Goal: Task Accomplishment & Management: Complete application form

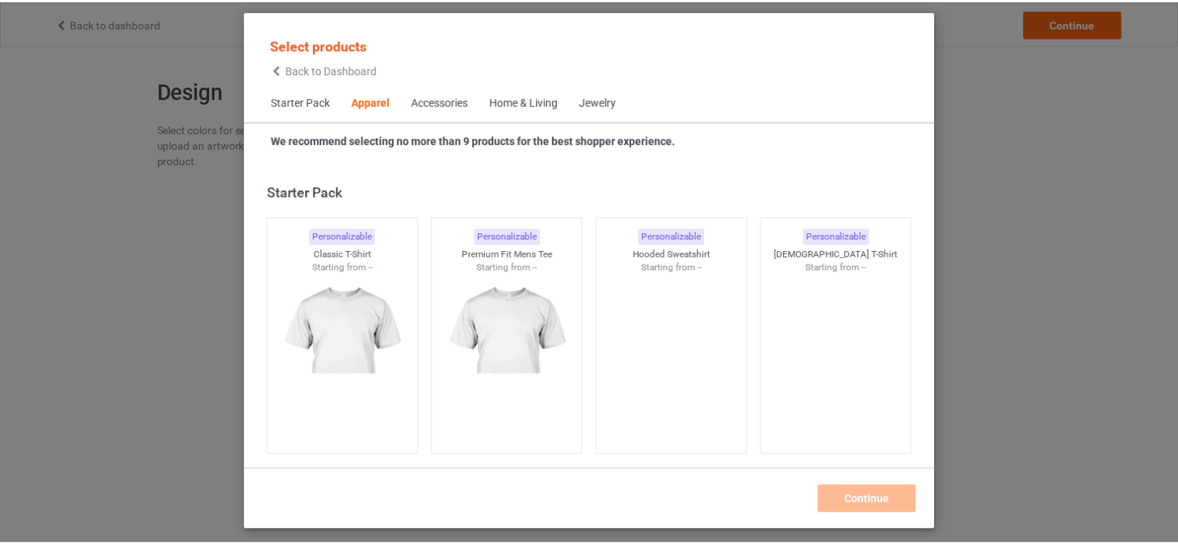
scroll to position [576, 0]
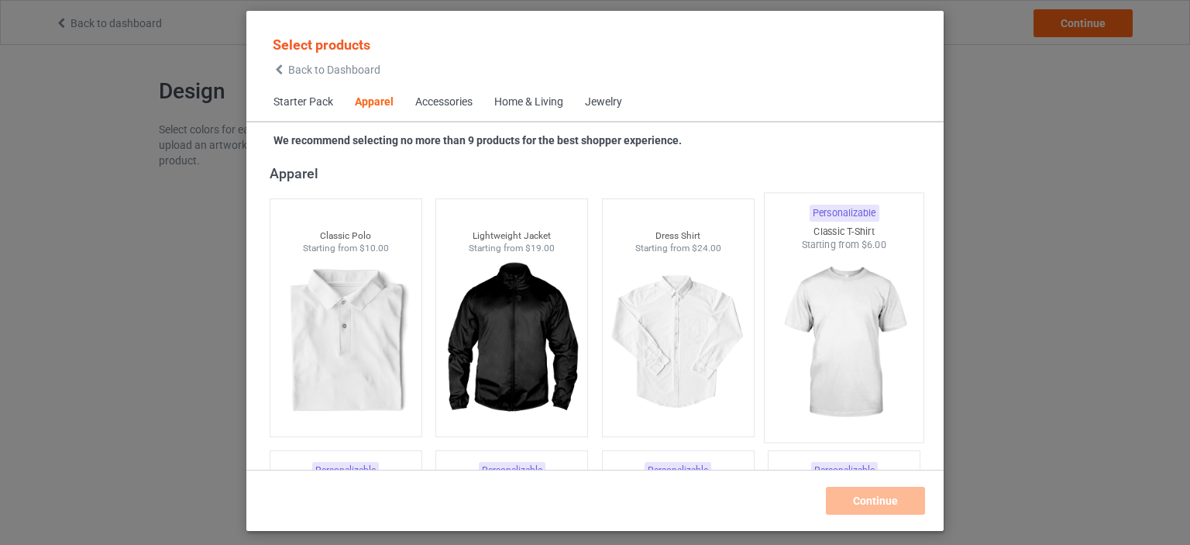
click at [852, 326] on img at bounding box center [844, 343] width 146 height 182
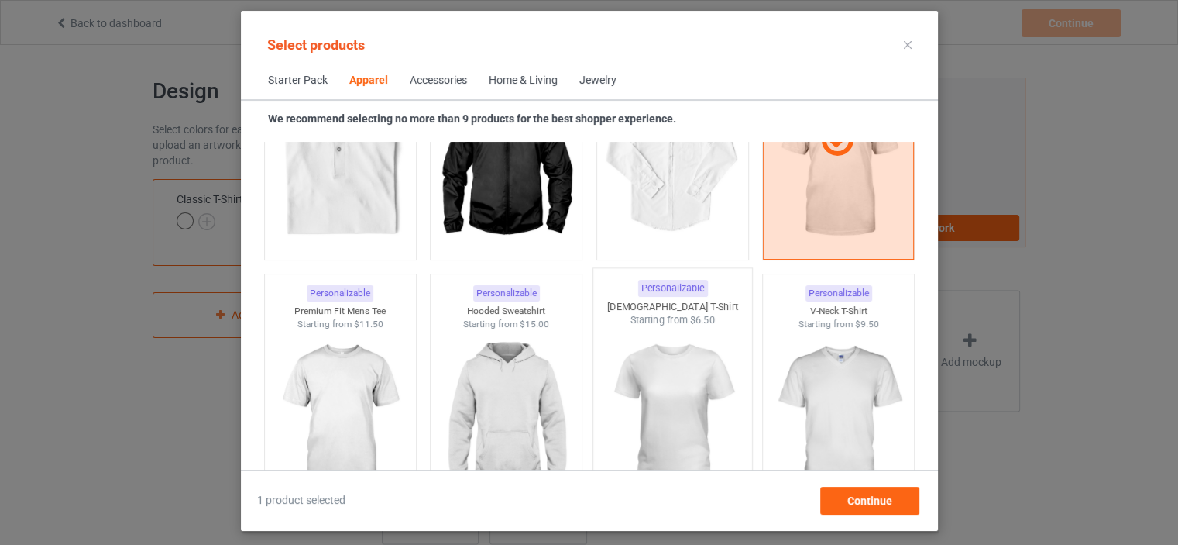
scroll to position [809, 0]
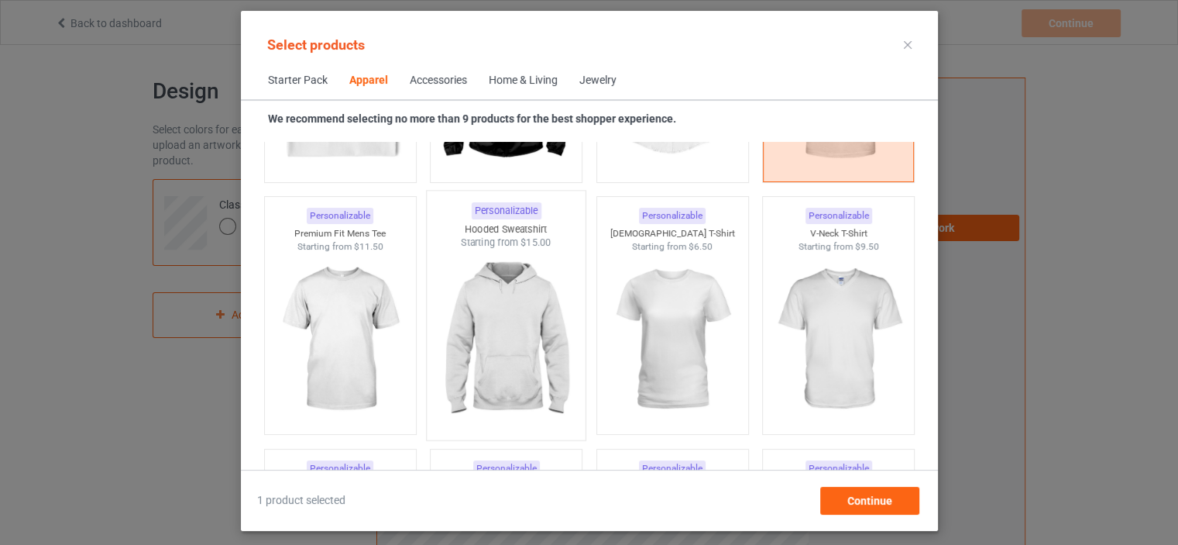
click at [508, 315] on img at bounding box center [506, 340] width 146 height 182
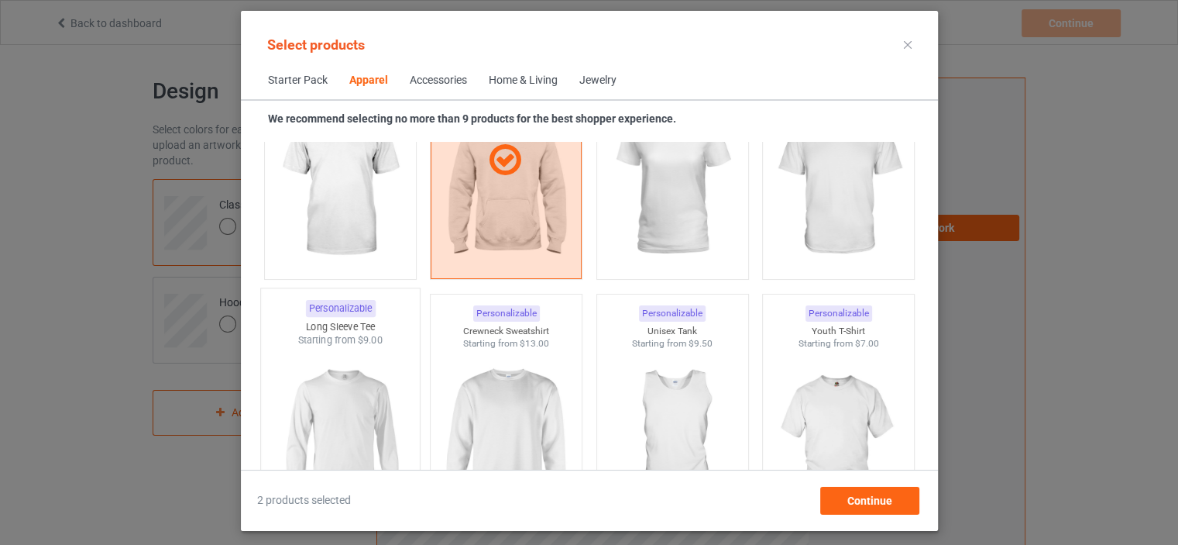
scroll to position [1041, 0]
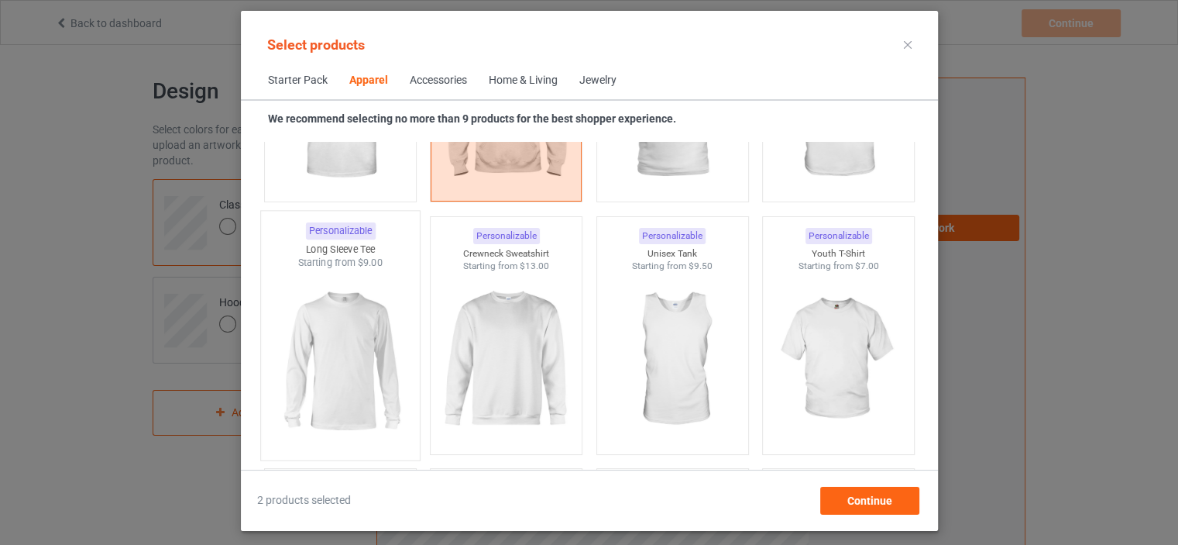
click at [331, 372] on img at bounding box center [340, 361] width 146 height 182
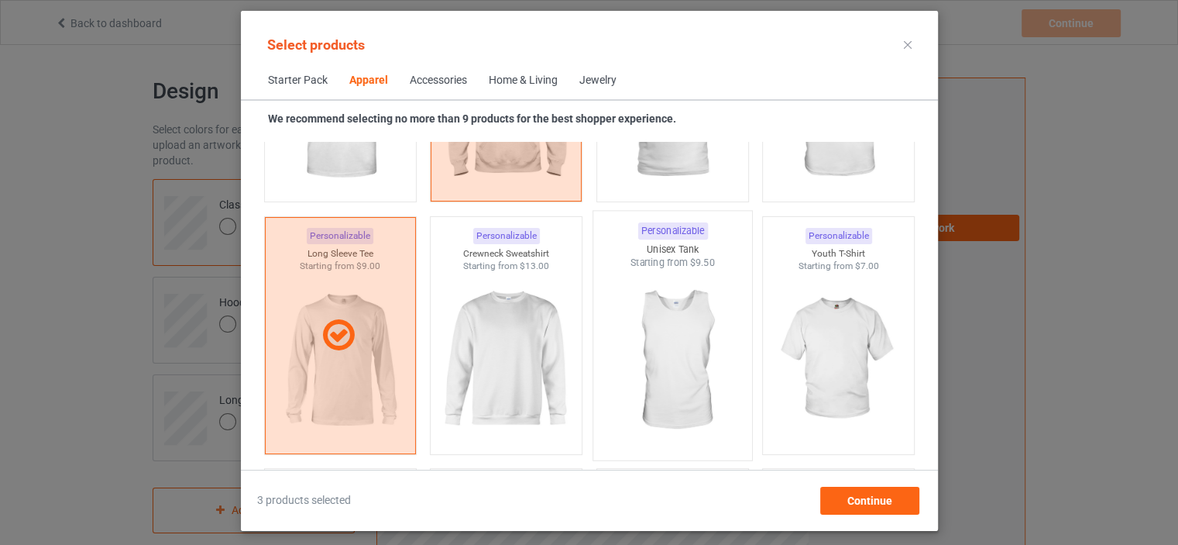
scroll to position [1118, 0]
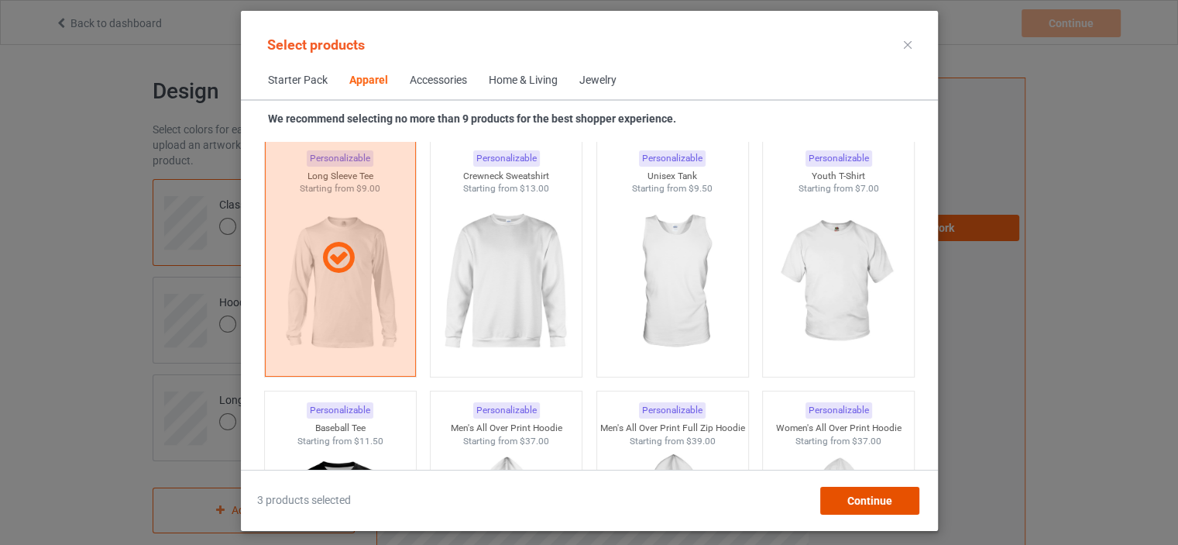
click at [849, 500] on span "Continue" at bounding box center [869, 500] width 45 height 12
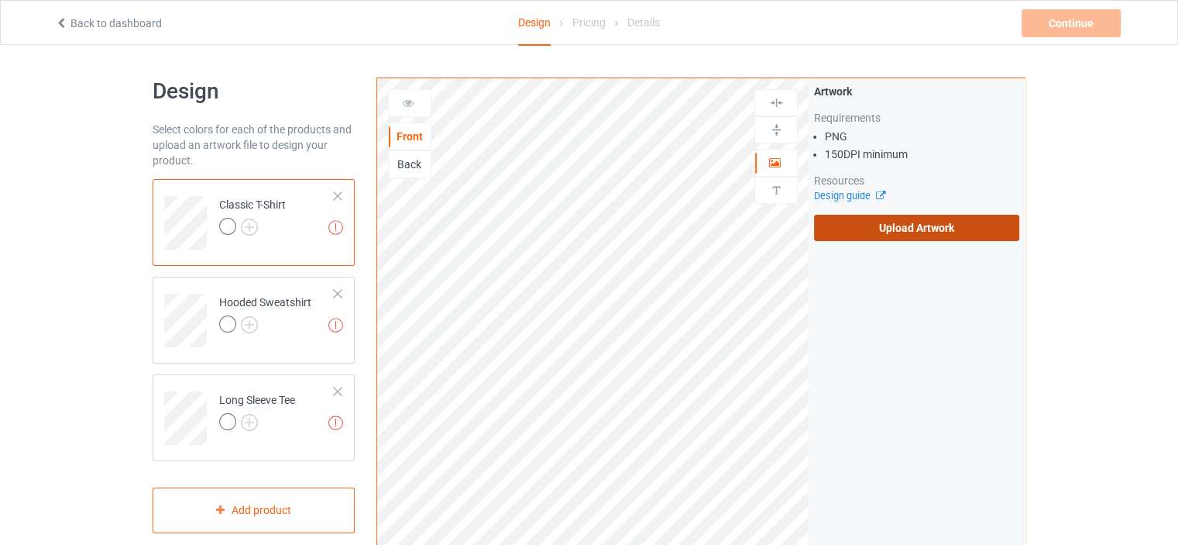
click at [849, 231] on label "Upload Artwork" at bounding box center [916, 228] width 205 height 26
click at [0, 0] on input "Upload Artwork" at bounding box center [0, 0] width 0 height 0
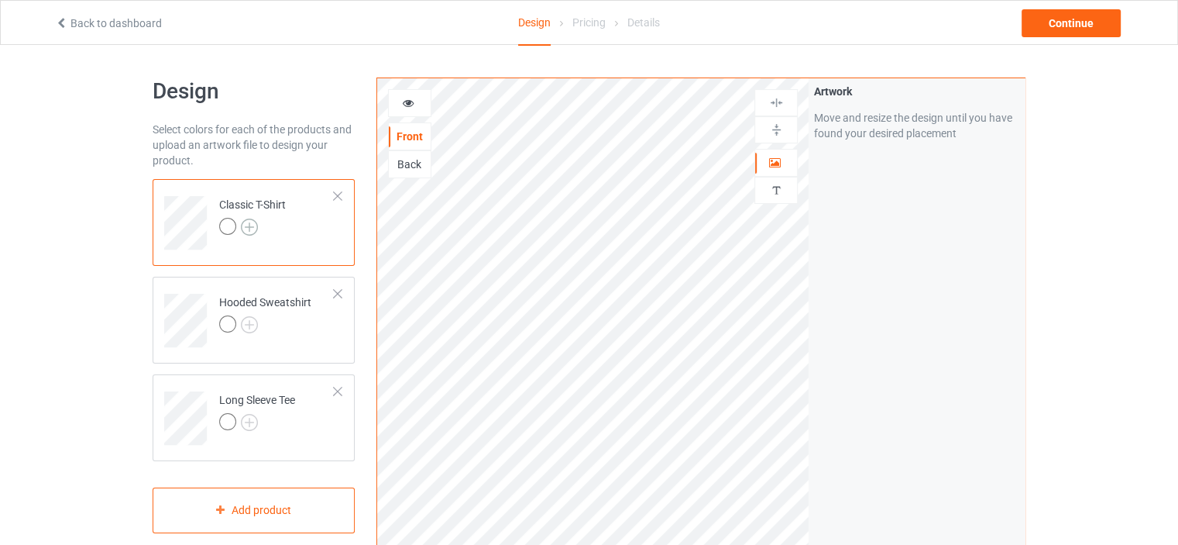
click at [253, 227] on img at bounding box center [249, 226] width 17 height 17
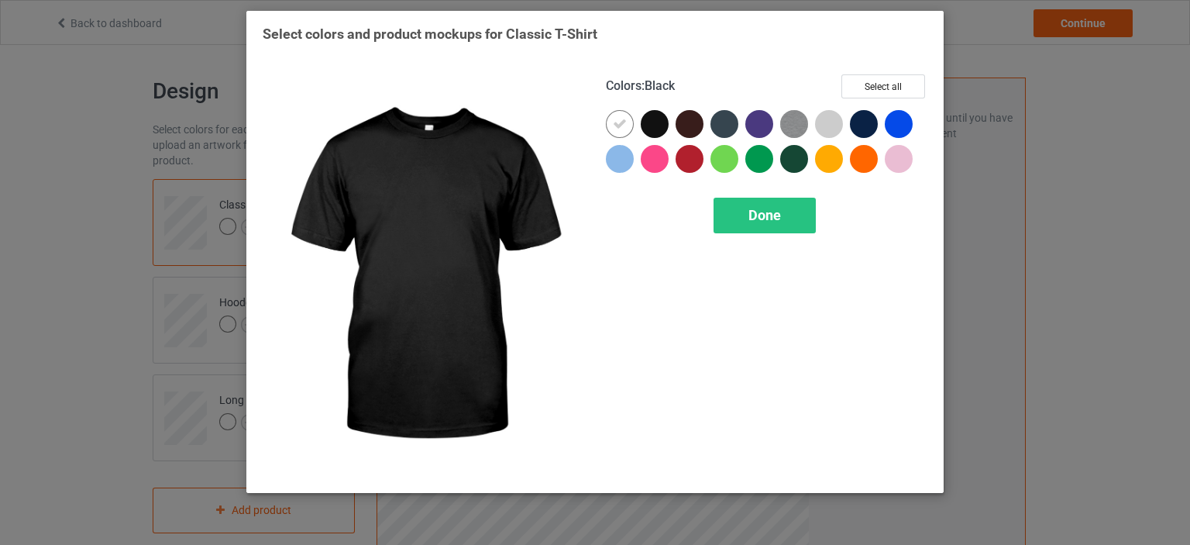
click at [646, 123] on div at bounding box center [655, 124] width 28 height 28
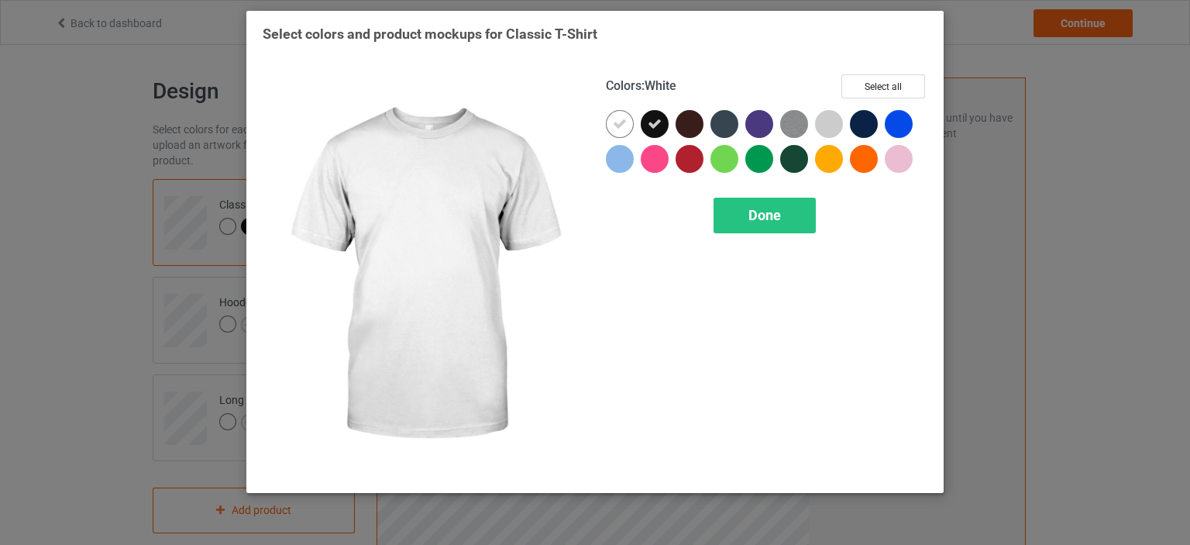
click at [615, 125] on icon at bounding box center [620, 124] width 14 height 14
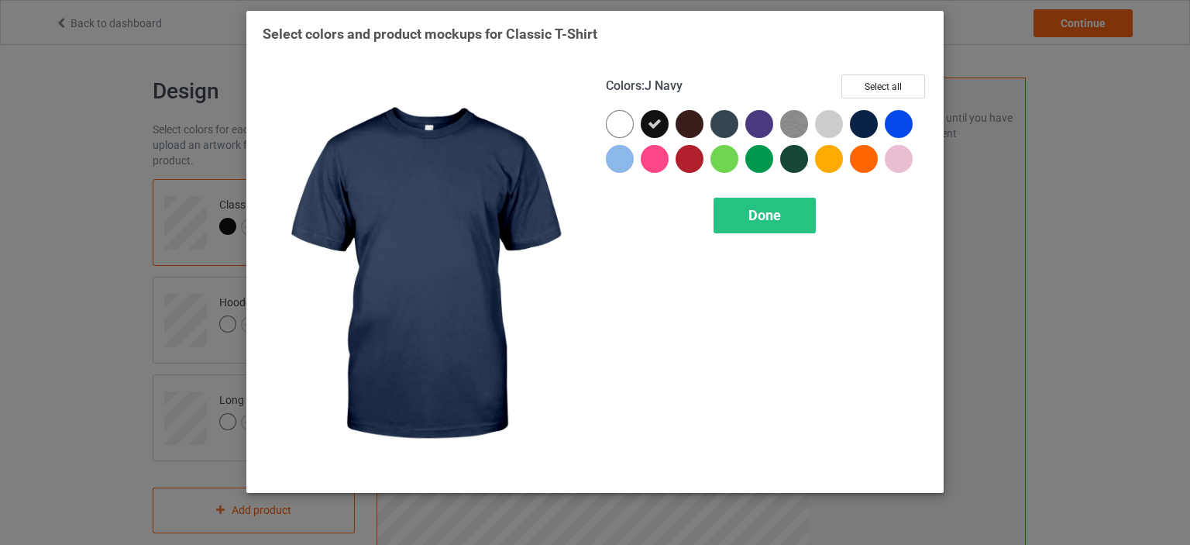
click at [861, 124] on div at bounding box center [864, 124] width 28 height 28
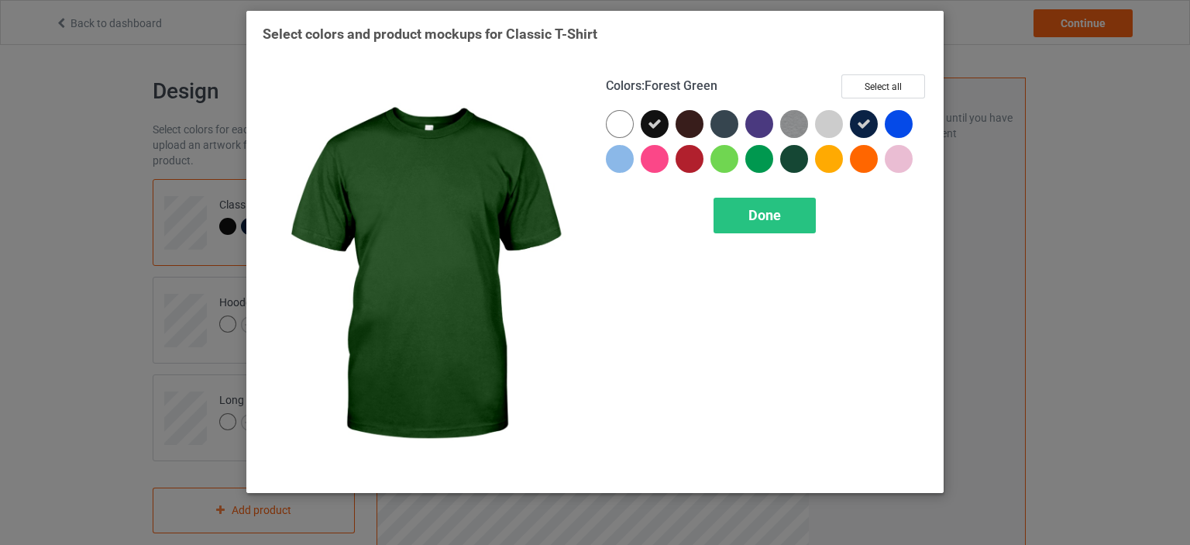
click at [791, 153] on div at bounding box center [794, 159] width 28 height 28
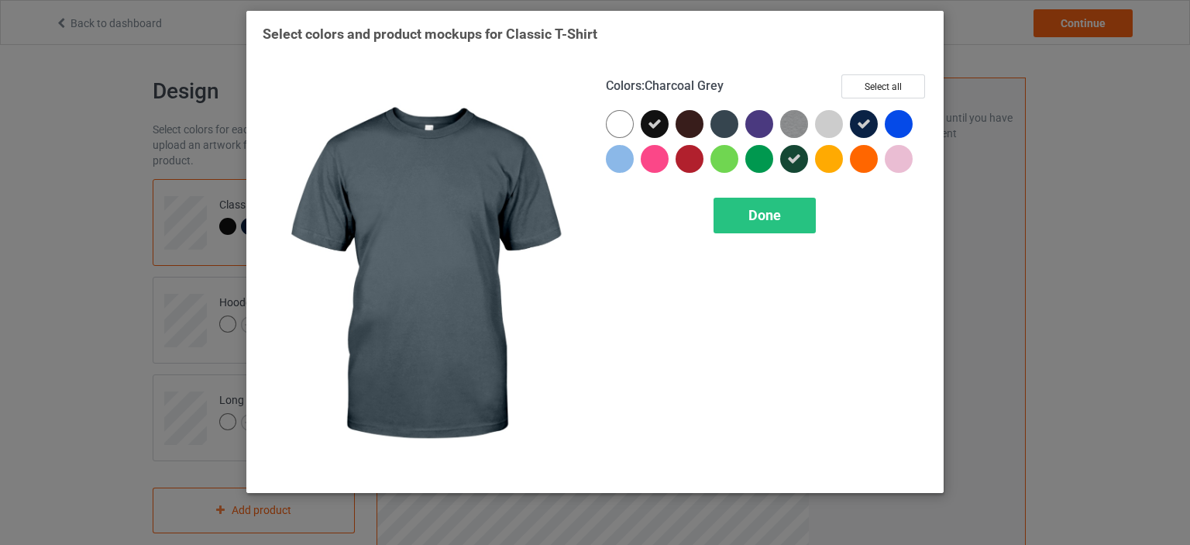
click at [727, 126] on div at bounding box center [724, 124] width 28 height 28
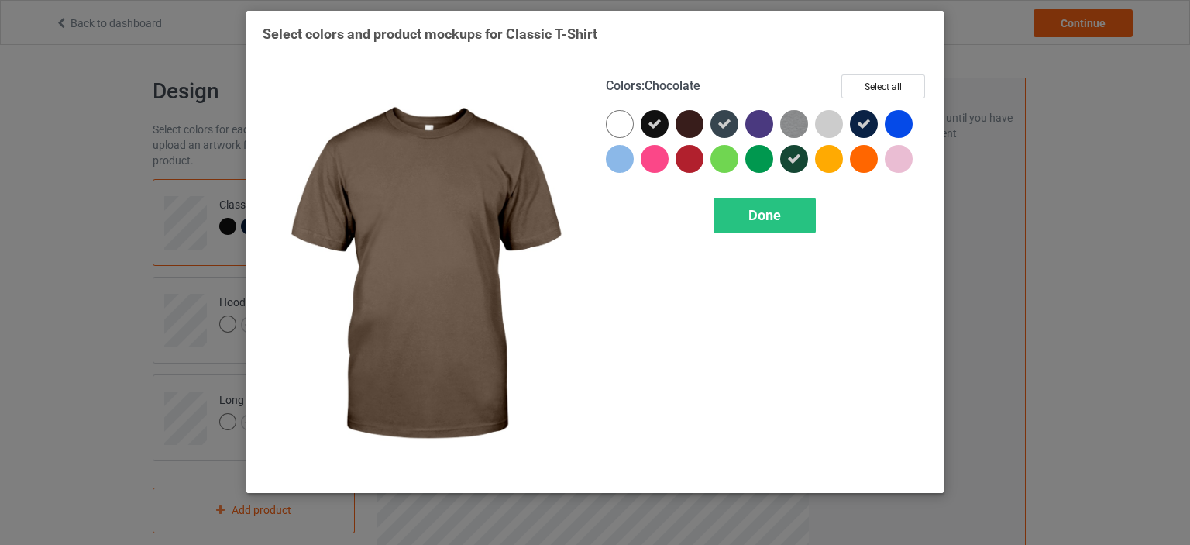
click at [691, 132] on div at bounding box center [689, 124] width 28 height 28
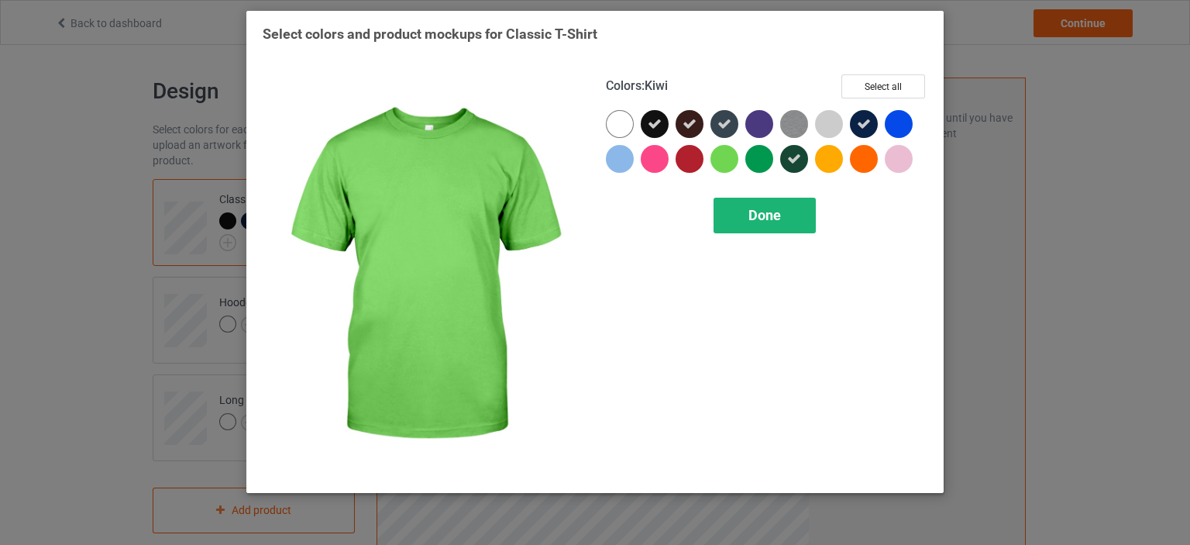
click at [740, 220] on div "Done" at bounding box center [764, 216] width 102 height 36
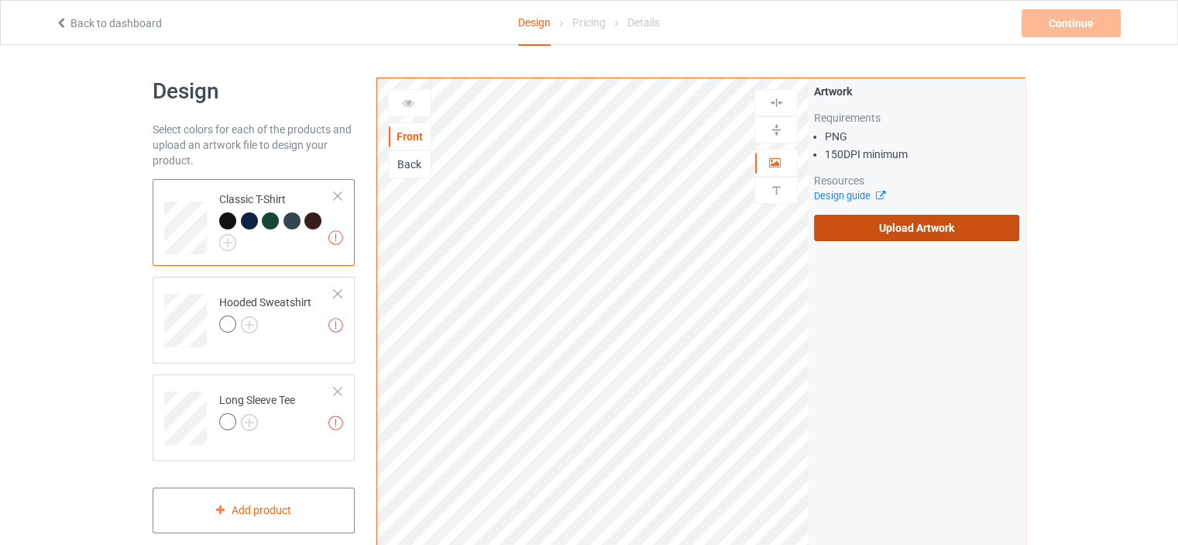
click at [847, 231] on label "Upload Artwork" at bounding box center [916, 228] width 205 height 26
click at [0, 0] on input "Upload Artwork" at bounding box center [0, 0] width 0 height 0
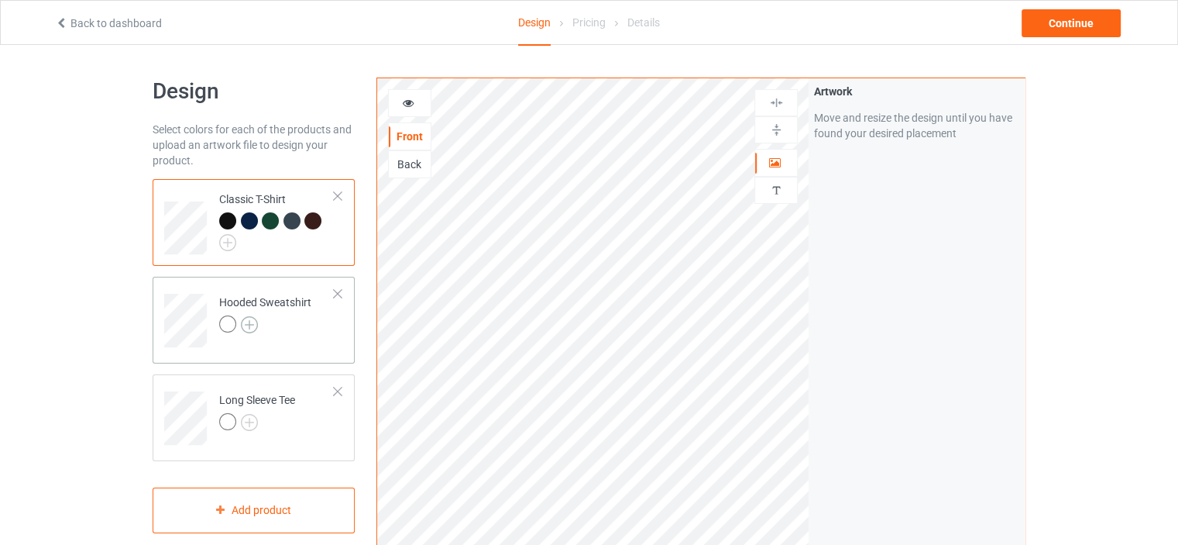
click at [247, 325] on img at bounding box center [249, 324] width 17 height 17
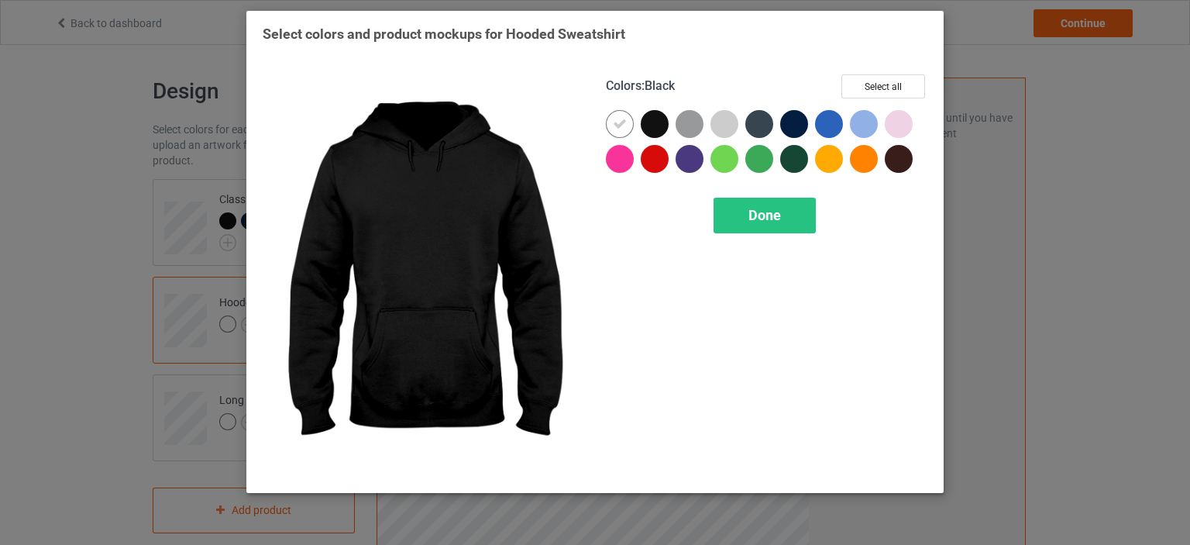
click at [656, 125] on div at bounding box center [655, 124] width 28 height 28
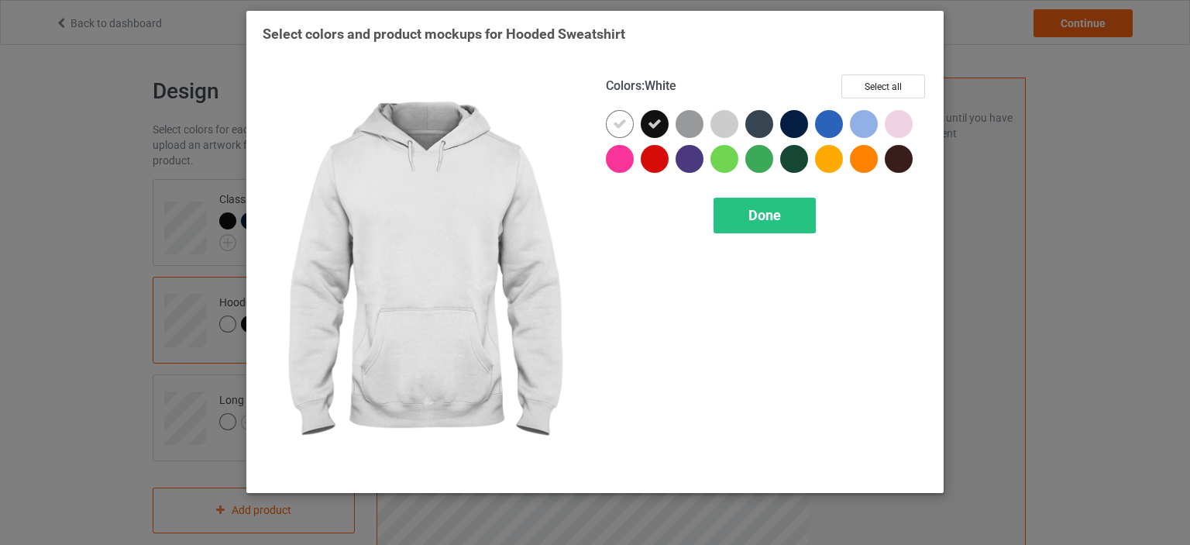
click at [620, 122] on icon at bounding box center [620, 124] width 14 height 14
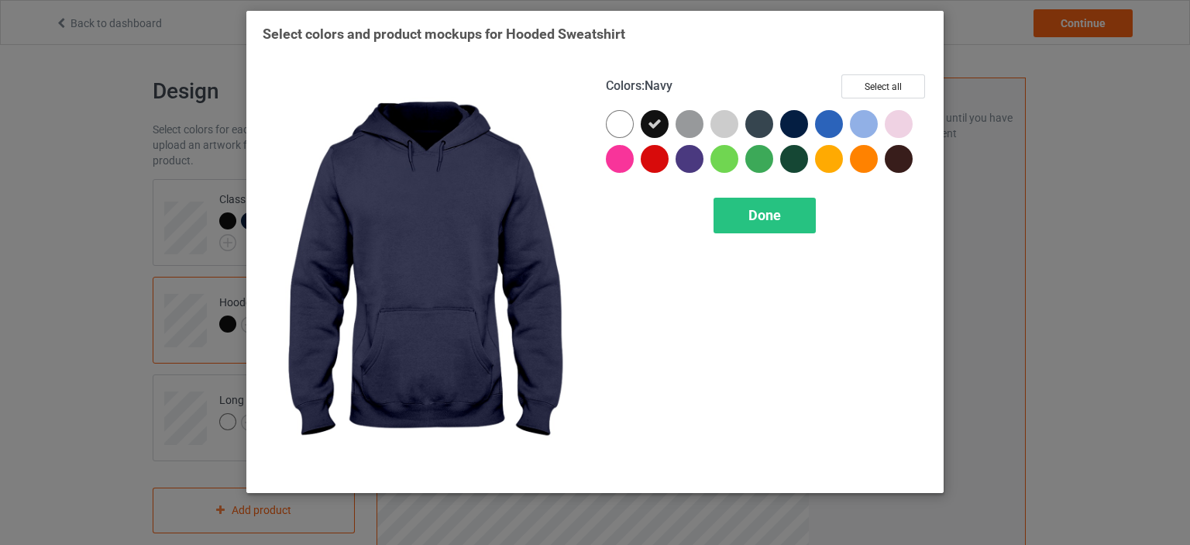
click at [799, 122] on div at bounding box center [794, 124] width 28 height 28
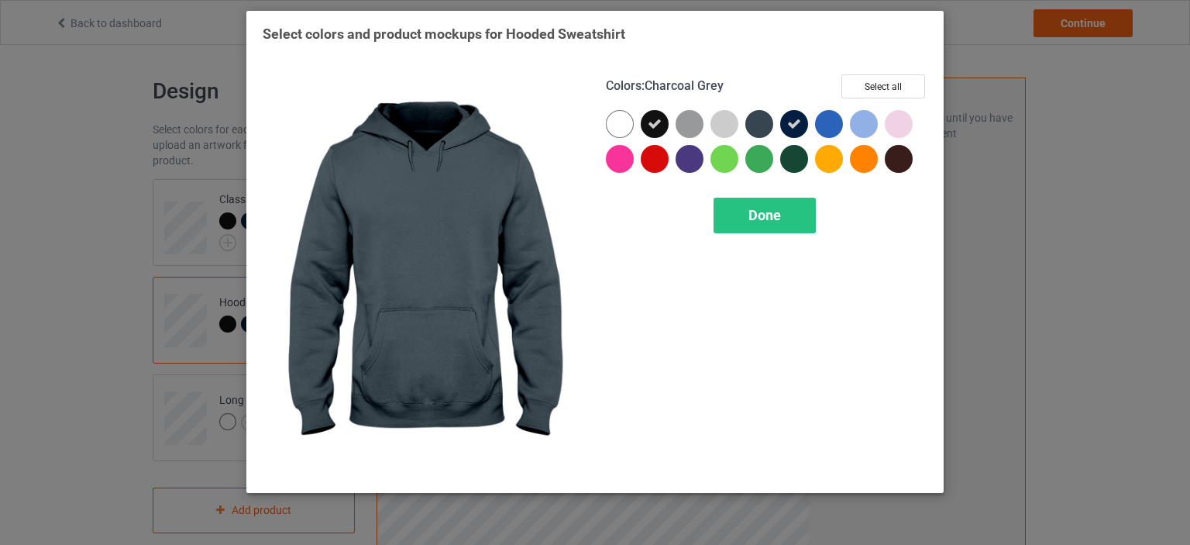
click at [756, 123] on div at bounding box center [759, 124] width 28 height 28
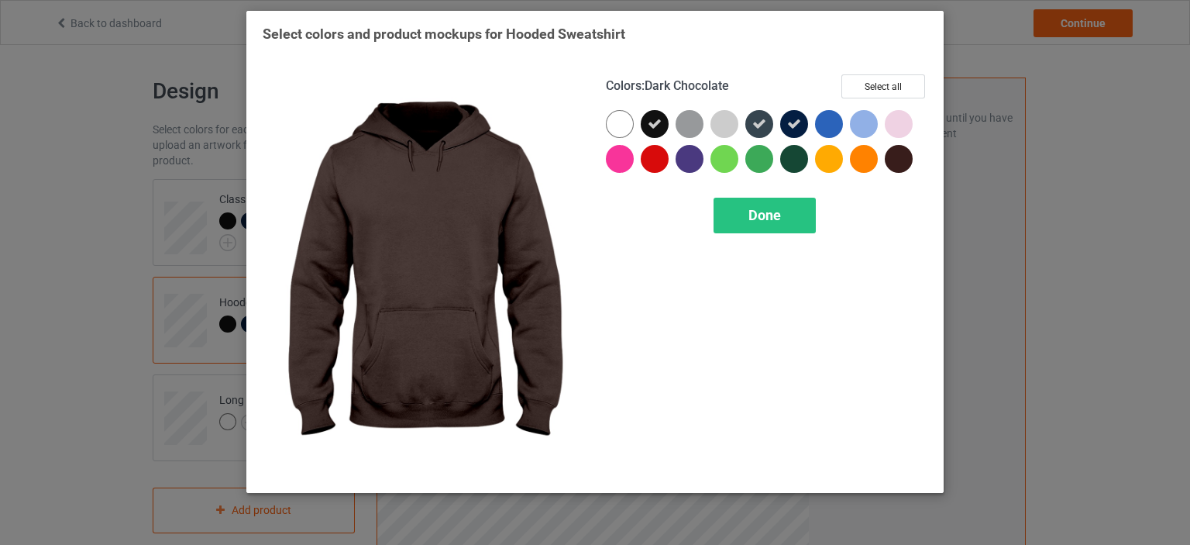
click at [902, 160] on div at bounding box center [899, 159] width 28 height 28
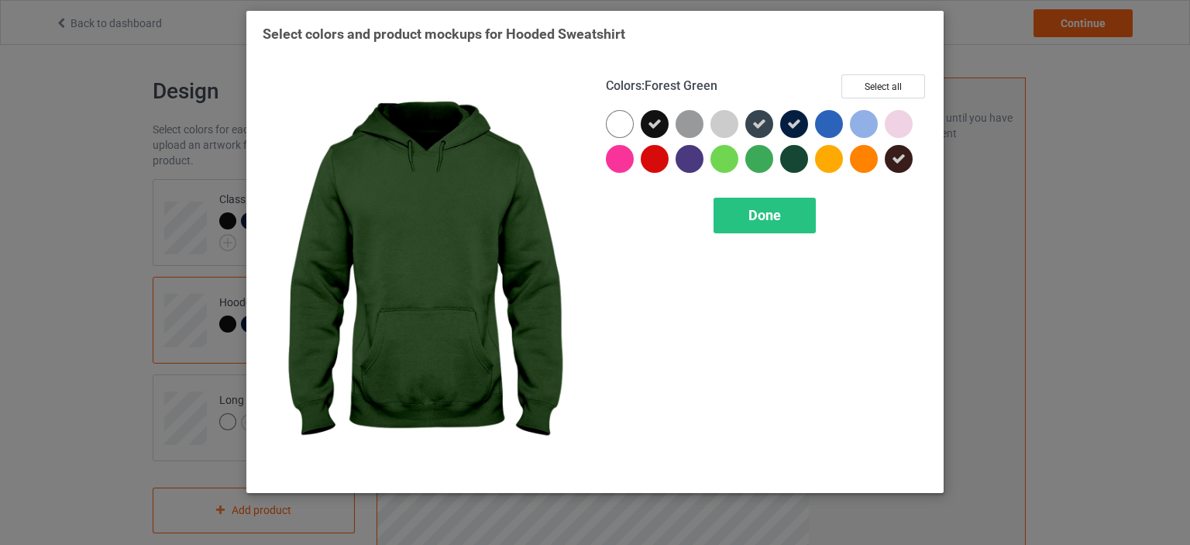
click at [792, 158] on div at bounding box center [794, 159] width 28 height 28
click at [771, 210] on span "Done" at bounding box center [764, 215] width 33 height 16
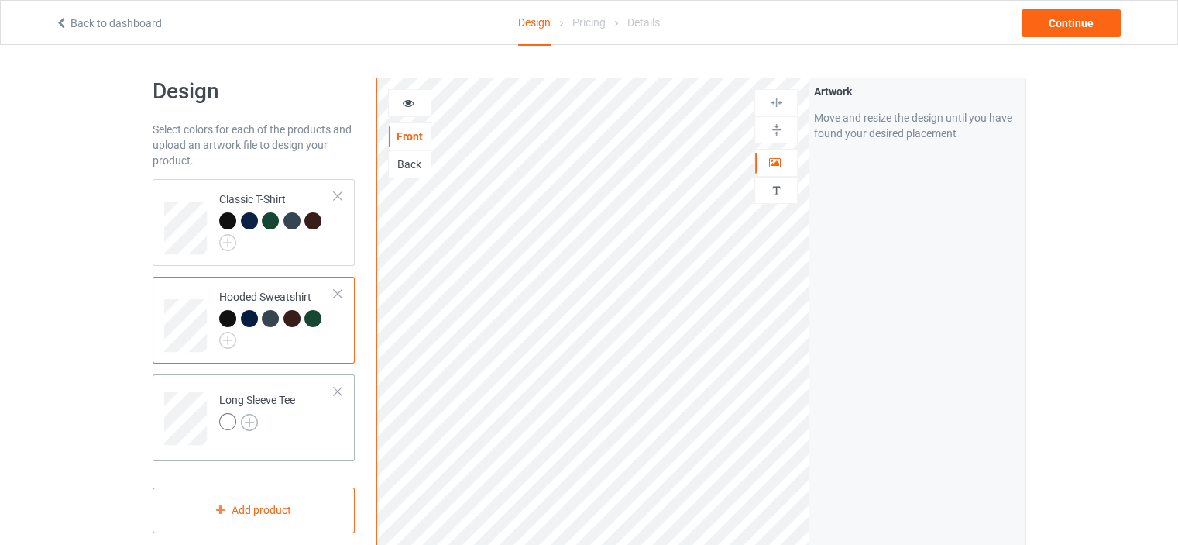
click at [249, 421] on img at bounding box center [249, 422] width 17 height 17
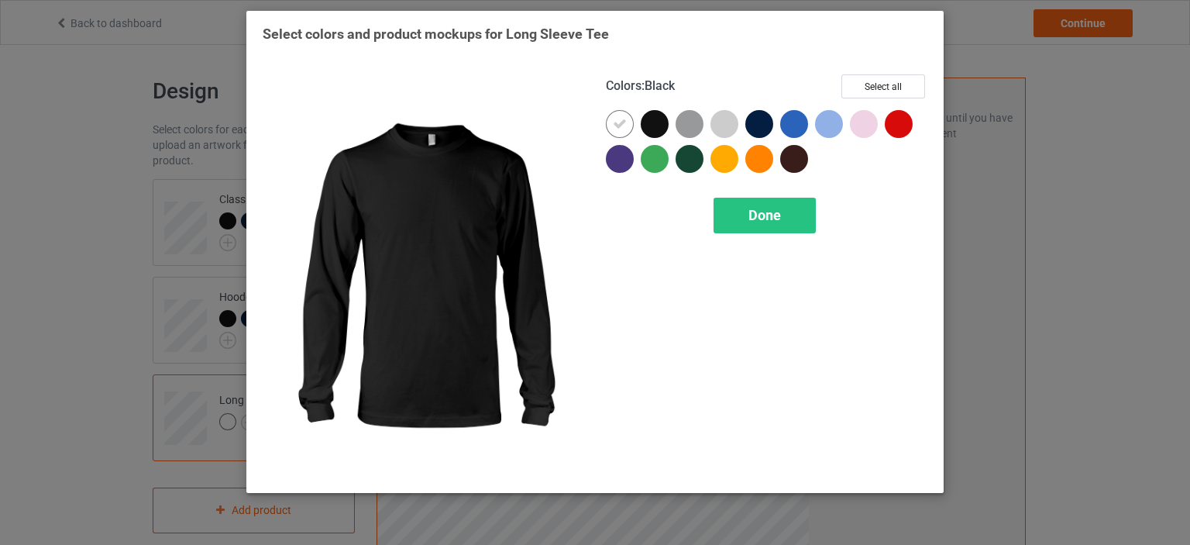
click at [654, 123] on div at bounding box center [655, 124] width 28 height 28
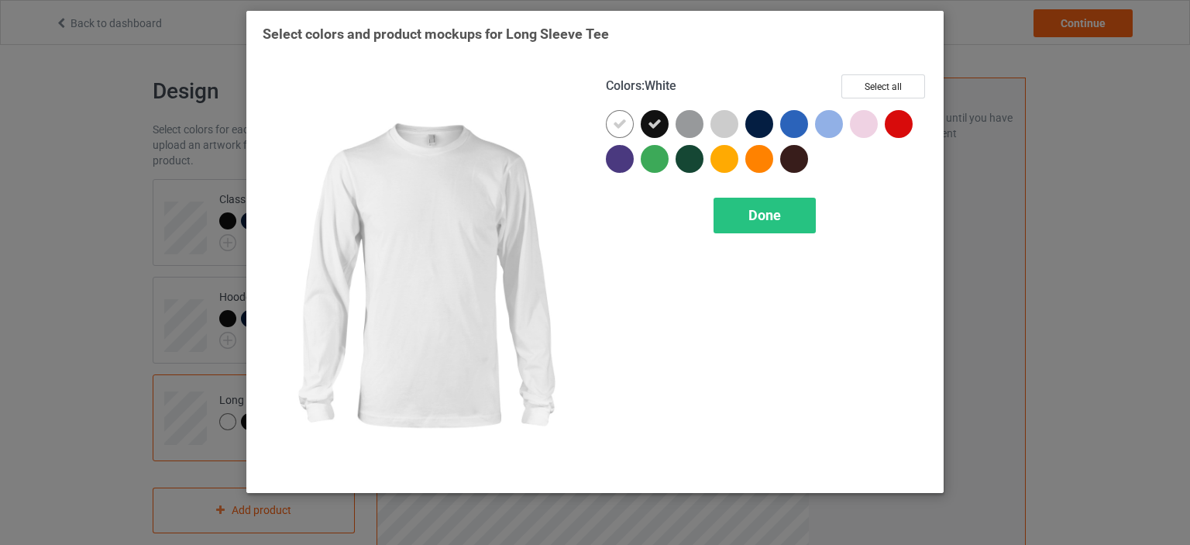
click at [623, 122] on icon at bounding box center [620, 124] width 14 height 14
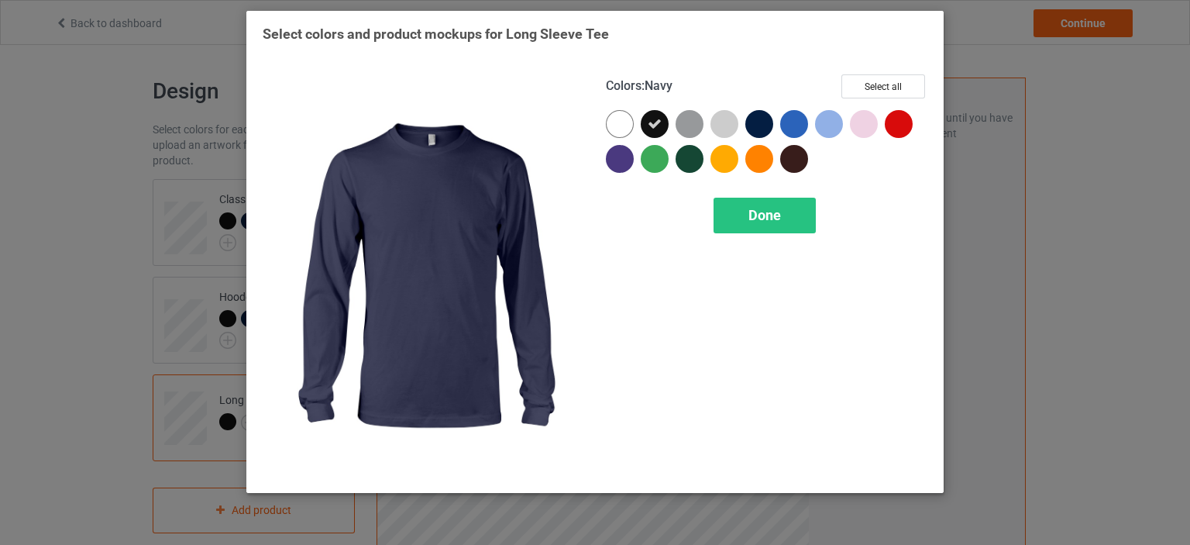
click at [761, 120] on div at bounding box center [759, 124] width 28 height 28
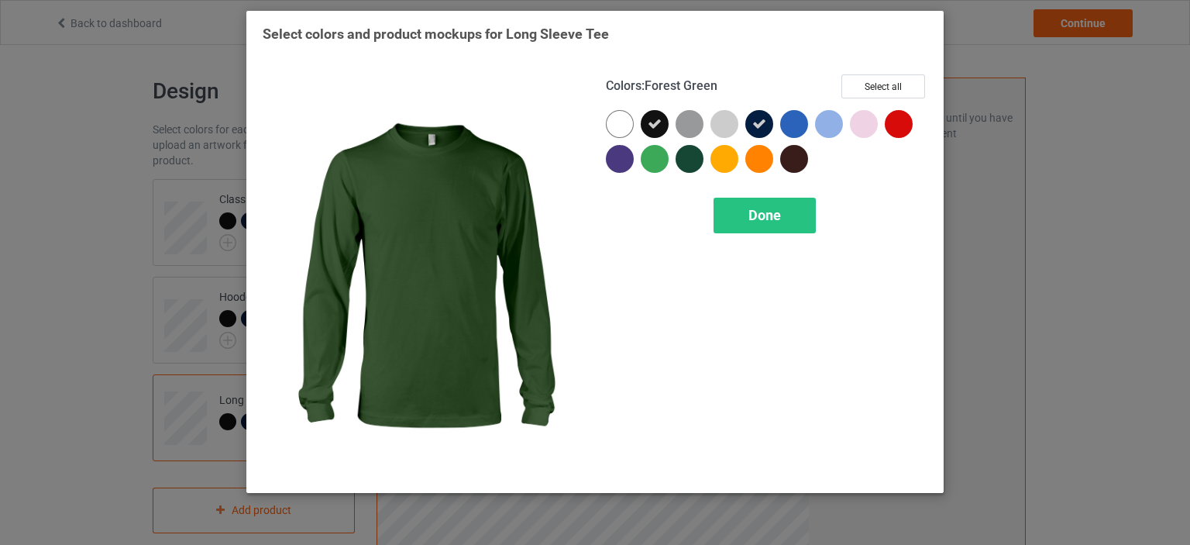
click at [689, 157] on div at bounding box center [689, 159] width 28 height 28
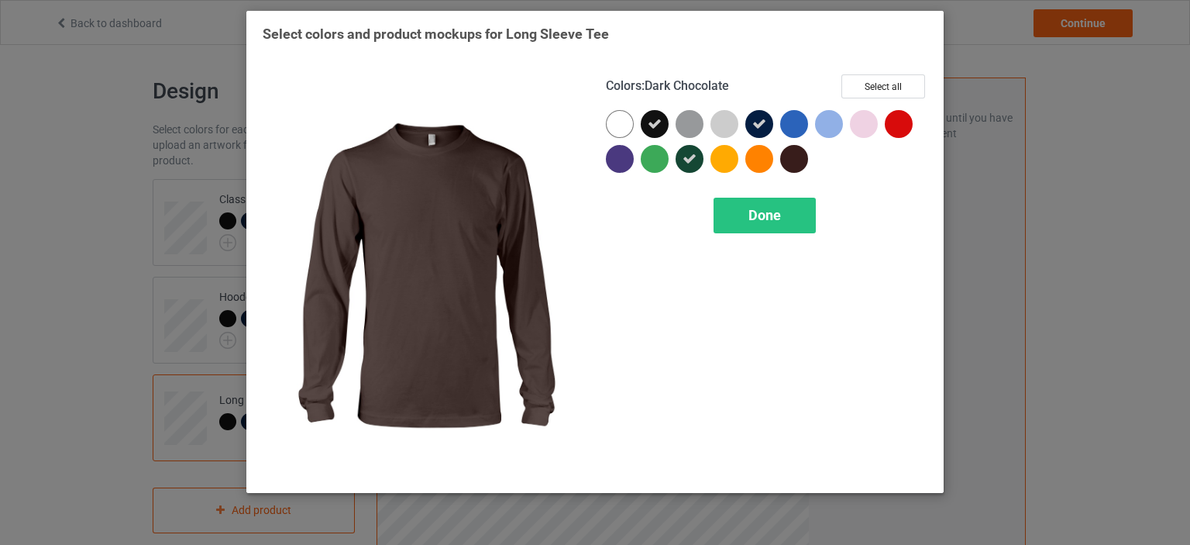
click at [796, 164] on div at bounding box center [794, 159] width 28 height 28
click at [790, 209] on div "Done" at bounding box center [764, 216] width 102 height 36
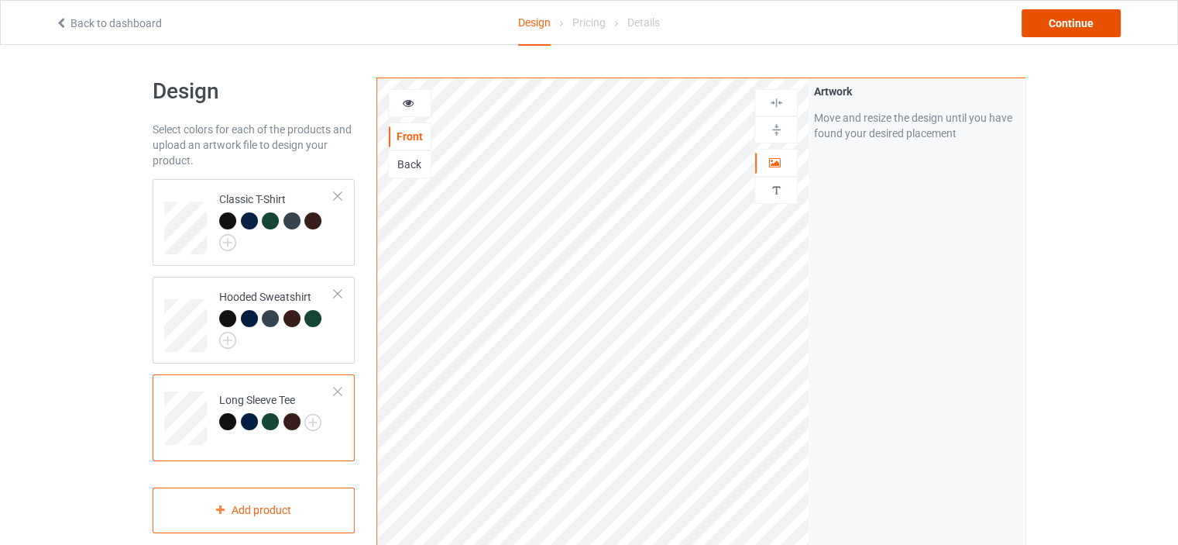
click at [1070, 18] on div "Continue" at bounding box center [1071, 23] width 99 height 28
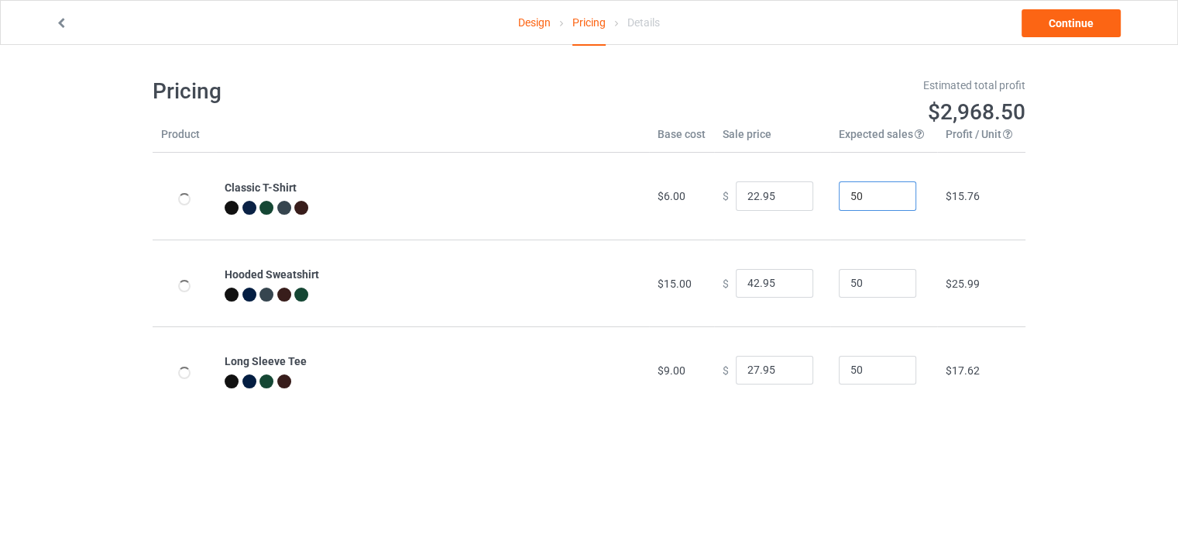
drag, startPoint x: 863, startPoint y: 194, endPoint x: 830, endPoint y: 201, distance: 33.3
click at [839, 201] on input "50" at bounding box center [877, 195] width 77 height 29
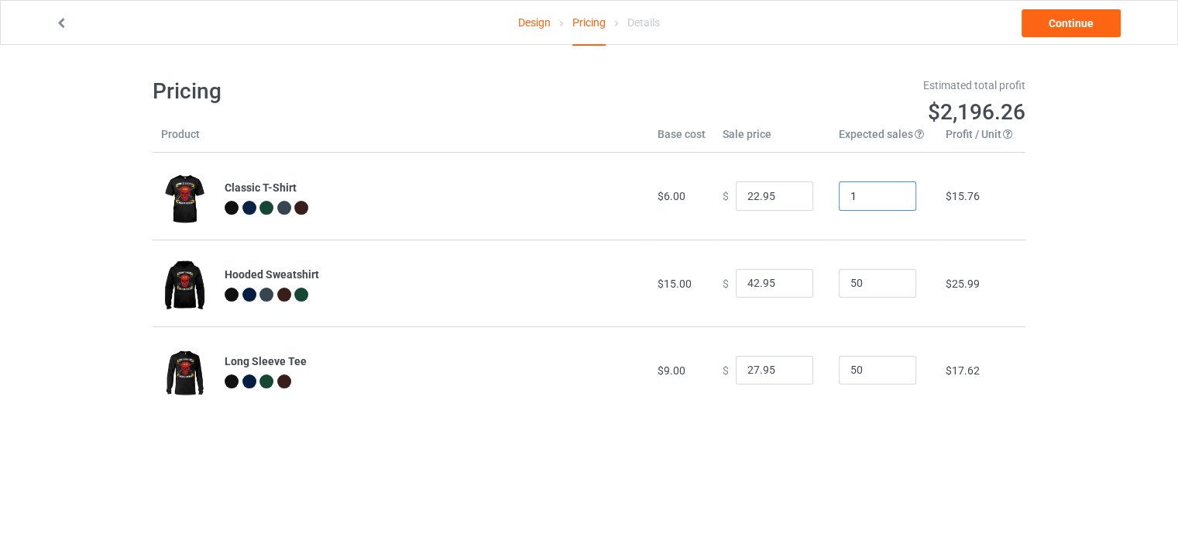
type input "1"
drag, startPoint x: 861, startPoint y: 277, endPoint x: 830, endPoint y: 290, distance: 33.4
click at [839, 290] on input "50" at bounding box center [877, 283] width 77 height 29
type input "1"
drag, startPoint x: 858, startPoint y: 365, endPoint x: 825, endPoint y: 377, distance: 35.5
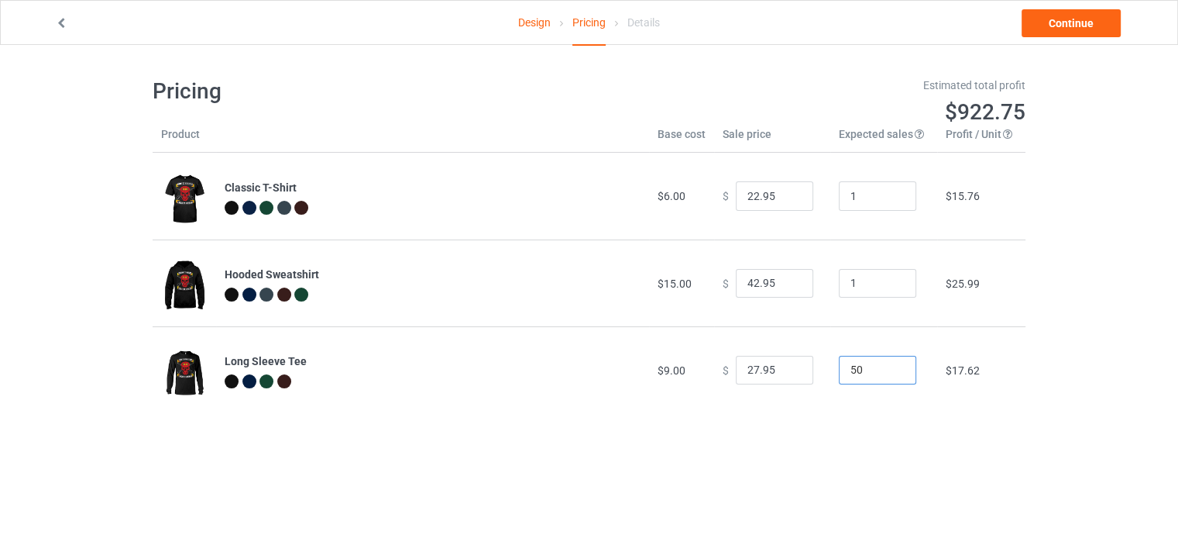
click at [830, 377] on td "50" at bounding box center [883, 369] width 107 height 87
type input "1"
click at [744, 198] on input "22.95" at bounding box center [774, 195] width 77 height 29
type input "25.95"
click at [747, 284] on input "42.95" at bounding box center [774, 283] width 77 height 29
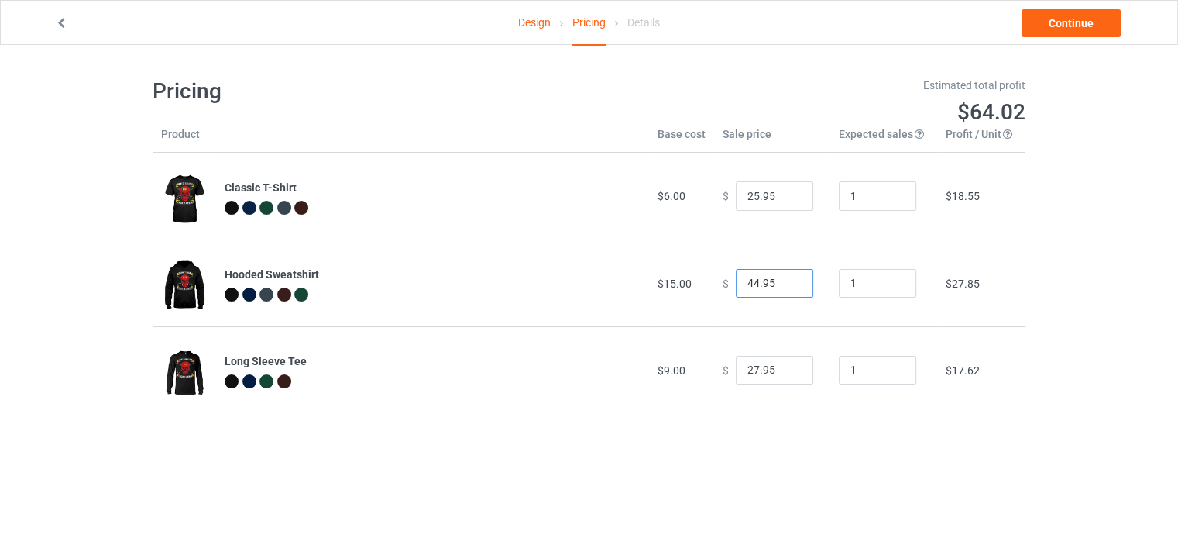
type input "44.95"
drag, startPoint x: 749, startPoint y: 363, endPoint x: 736, endPoint y: 367, distance: 13.7
click at [736, 367] on input "27.95" at bounding box center [774, 370] width 77 height 29
type input "34.95"
click at [1103, 328] on div "Design Pricing Details Continue Pricing Estimated total profit $70.53 Product B…" at bounding box center [589, 245] width 1178 height 400
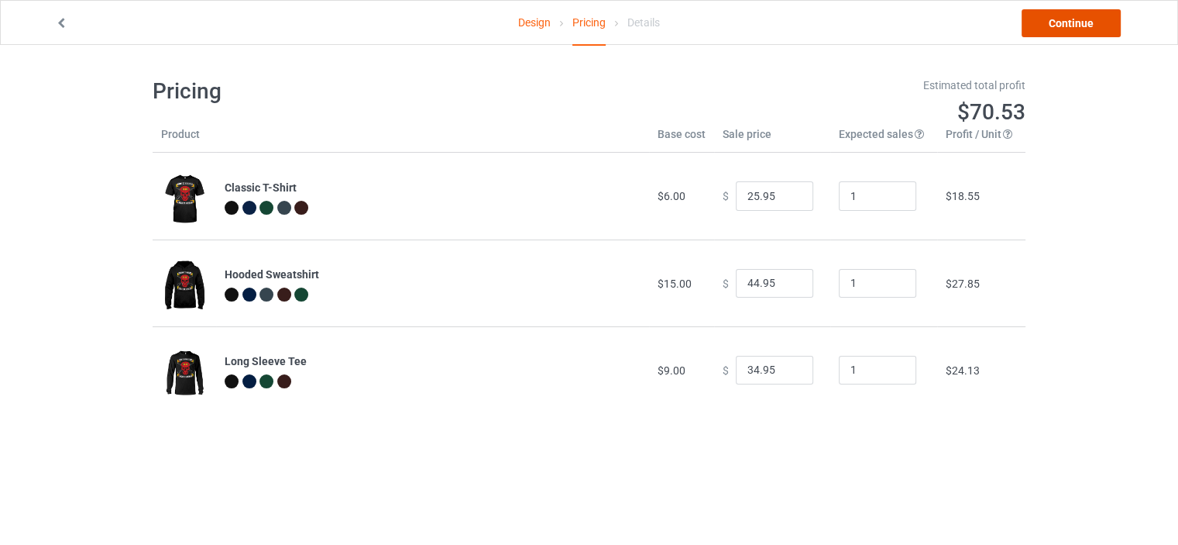
click at [1050, 23] on link "Continue" at bounding box center [1071, 23] width 99 height 28
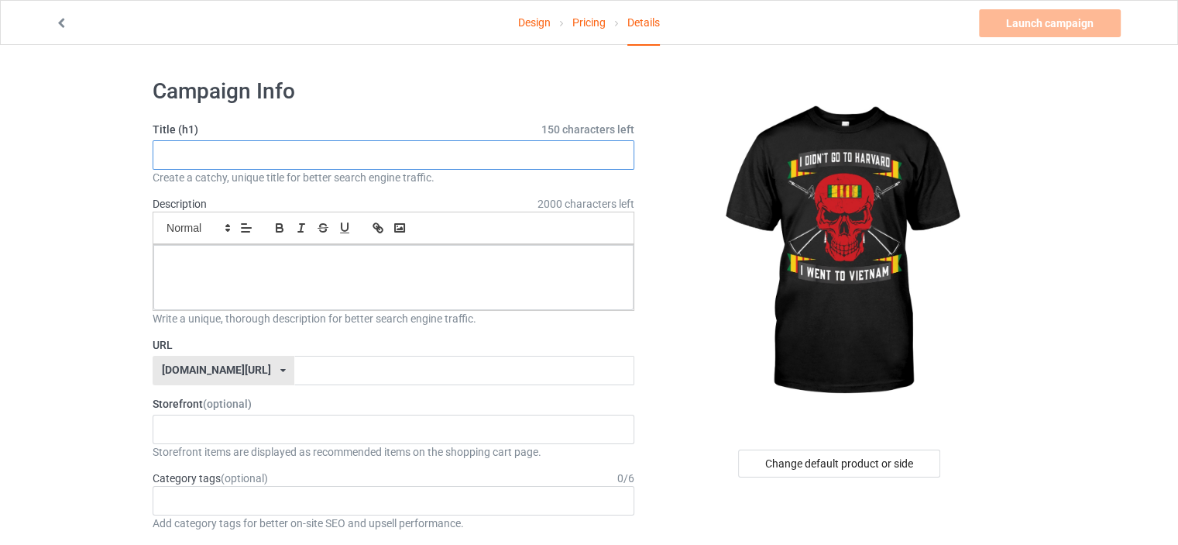
click at [403, 159] on input "text" at bounding box center [394, 154] width 482 height 29
drag, startPoint x: 403, startPoint y: 157, endPoint x: 138, endPoint y: 154, distance: 264.9
type input "I DIDN'T GO TO HARVARD-I WENT TO [GEOGRAPHIC_DATA]"
click at [204, 259] on p at bounding box center [393, 262] width 455 height 15
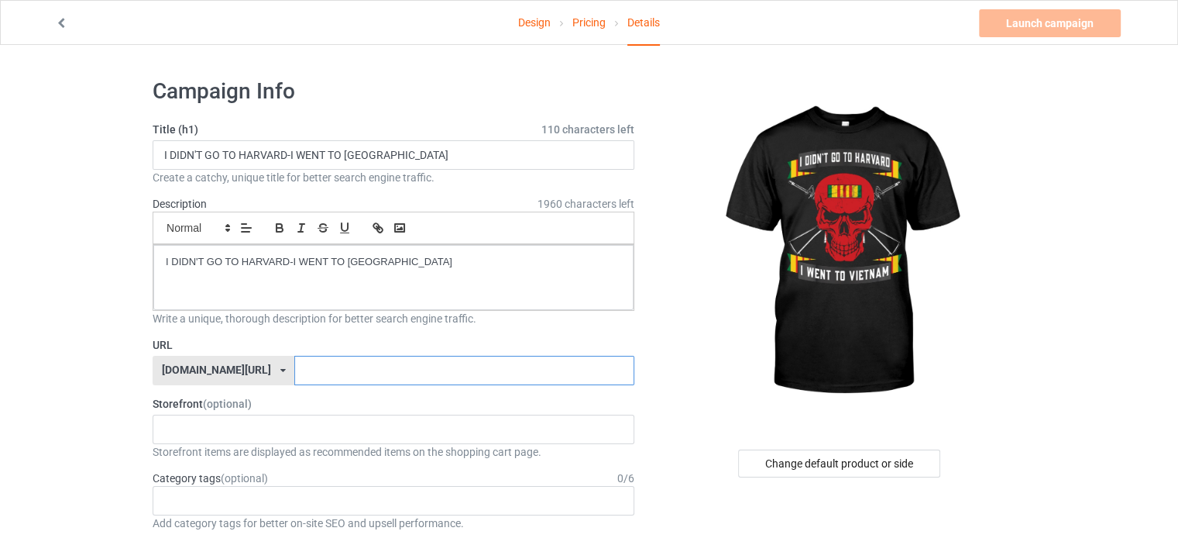
click at [349, 372] on input "text" at bounding box center [463, 370] width 339 height 29
type input "I"
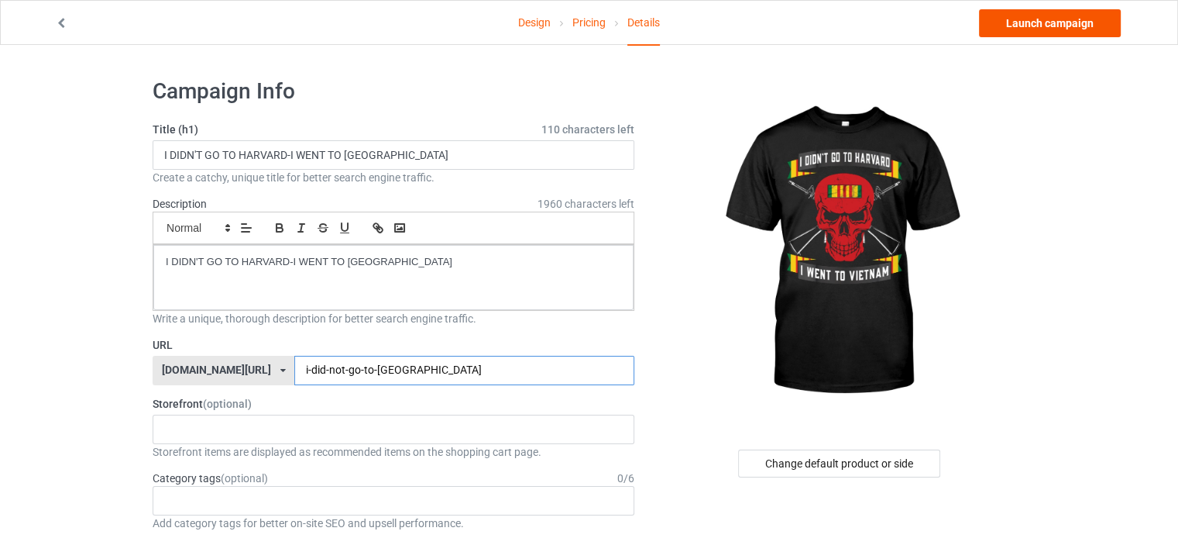
type input "i-did-not-go-to-[GEOGRAPHIC_DATA]"
click at [1066, 25] on link "Launch campaign" at bounding box center [1050, 23] width 142 height 28
